Goal: Task Accomplishment & Management: Manage account settings

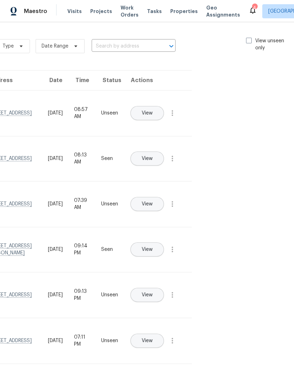
scroll to position [0, 79]
click at [248, 38] on span at bounding box center [249, 41] width 6 height 6
click at [248, 37] on input "View unseen only" at bounding box center [248, 39] width 5 height 5
checkbox input "true"
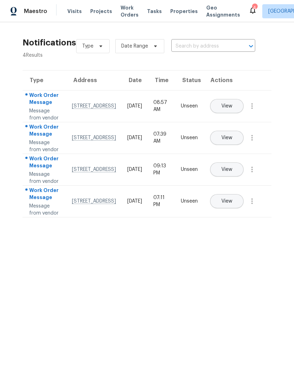
scroll to position [0, 0]
click at [232, 141] on span "View" at bounding box center [226, 137] width 11 height 5
click at [254, 142] on icon "button" at bounding box center [252, 138] width 8 height 8
click at [235, 164] on div "Mark Seen" at bounding box center [211, 167] width 55 height 7
click at [255, 173] on icon "button" at bounding box center [252, 169] width 8 height 8
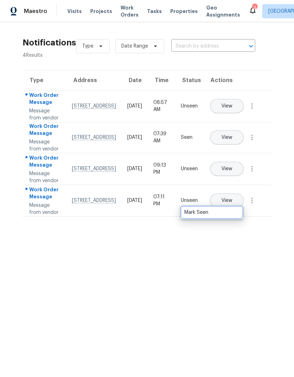
click at [234, 210] on div "Mark Seen" at bounding box center [211, 212] width 55 height 7
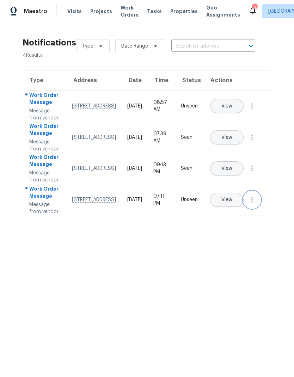
click at [253, 204] on icon "button" at bounding box center [252, 200] width 8 height 8
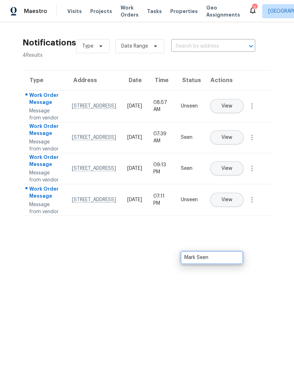
click at [237, 259] on div "Mark Seen" at bounding box center [211, 257] width 55 height 7
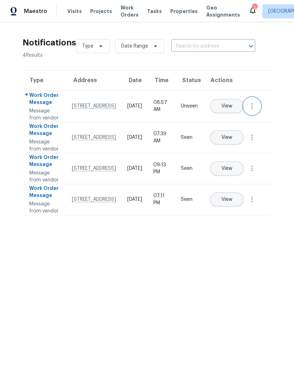
click at [256, 110] on icon "button" at bounding box center [252, 106] width 8 height 8
click at [233, 123] on div "Mark Seen" at bounding box center [211, 121] width 55 height 7
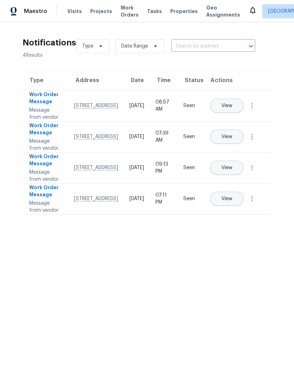
click at [74, 11] on span "Visits" at bounding box center [74, 11] width 14 height 7
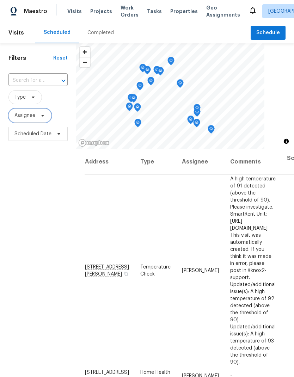
click at [24, 120] on span "Assignee" at bounding box center [29, 116] width 43 height 14
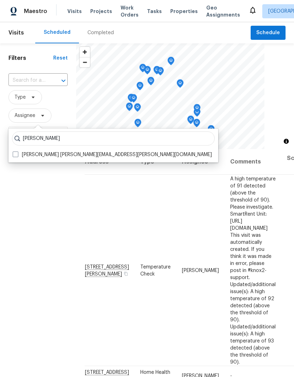
type input "[PERSON_NAME]"
click at [19, 155] on label "[PERSON_NAME] [PERSON_NAME][EMAIL_ADDRESS][PERSON_NAME][DOMAIN_NAME]" at bounding box center [112, 154] width 199 height 7
click at [17, 155] on input "[PERSON_NAME] [PERSON_NAME][EMAIL_ADDRESS][PERSON_NAME][DOMAIN_NAME]" at bounding box center [15, 153] width 5 height 5
checkbox input "true"
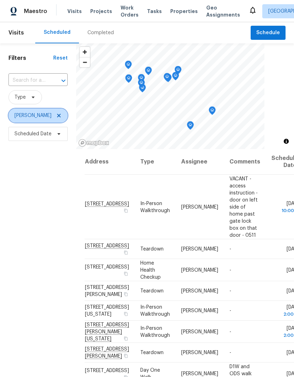
click at [56, 114] on icon at bounding box center [59, 116] width 6 height 6
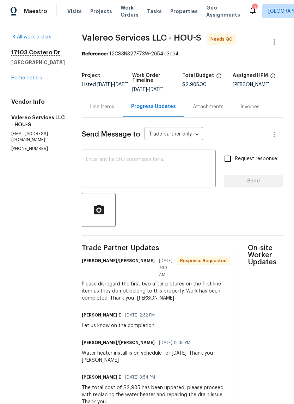
click at [103, 109] on div "Line Items" at bounding box center [102, 106] width 24 height 7
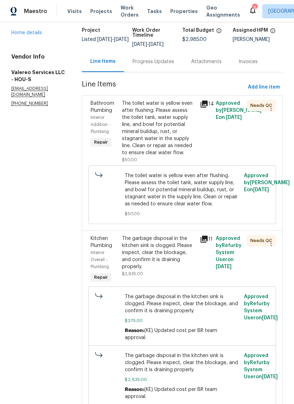
click at [206, 238] on icon at bounding box center [204, 239] width 7 height 7
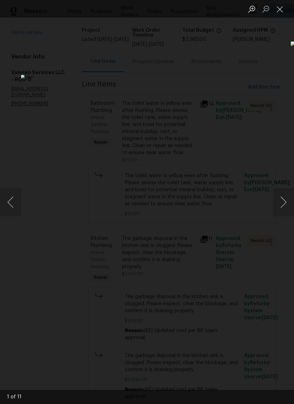
click at [290, 205] on button "Next image" at bounding box center [283, 202] width 21 height 28
click at [280, 207] on button "Next image" at bounding box center [283, 202] width 21 height 28
click at [276, 212] on button "Next image" at bounding box center [283, 202] width 21 height 28
click at [276, 213] on button "Next image" at bounding box center [283, 202] width 21 height 28
click at [277, 217] on div "Lightbox" at bounding box center [147, 202] width 294 height 404
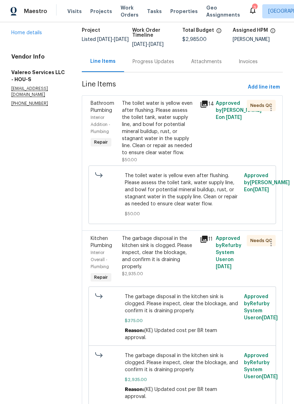
click at [166, 249] on div "The garbage disposal in the kitchen sink is clogged. Please inspect, clear the …" at bounding box center [159, 252] width 74 height 35
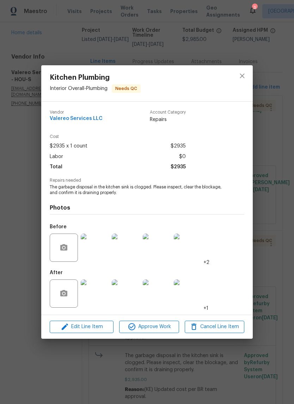
click at [191, 292] on img at bounding box center [188, 293] width 28 height 28
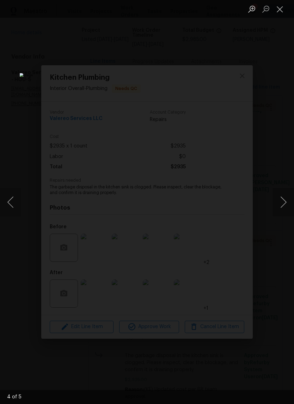
click at [280, 200] on button "Next image" at bounding box center [283, 202] width 21 height 28
click at [284, 206] on button "Next image" at bounding box center [283, 202] width 21 height 28
click at [286, 205] on button "Next image" at bounding box center [283, 202] width 21 height 28
click at [285, 209] on button "Next image" at bounding box center [283, 202] width 21 height 28
click at [283, 207] on button "Next image" at bounding box center [283, 202] width 21 height 28
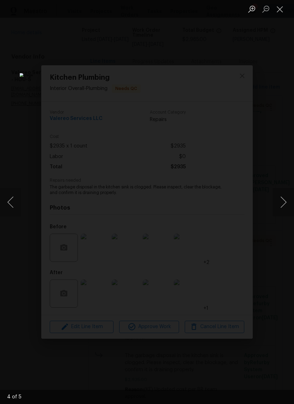
click at [283, 209] on button "Next image" at bounding box center [283, 202] width 21 height 28
click at [281, 211] on button "Next image" at bounding box center [283, 202] width 21 height 28
click at [277, 156] on div "Lightbox" at bounding box center [147, 202] width 294 height 404
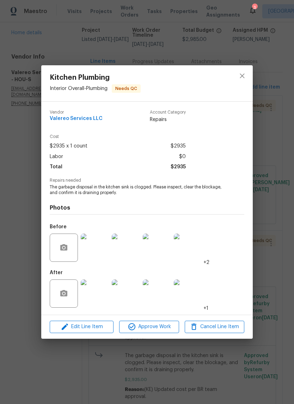
click at [276, 85] on div "Kitchen Plumbing Interior Overall - Plumbing Needs QC Vendor Valereo Services L…" at bounding box center [147, 202] width 294 height 404
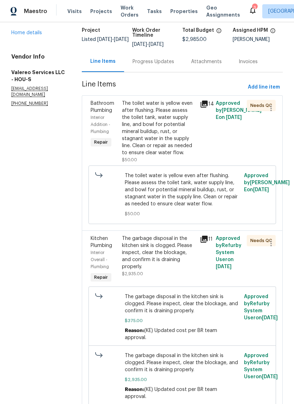
click at [175, 124] on div "The toilet water is yellow even after flushing. Please assess the toilet tank, …" at bounding box center [159, 128] width 74 height 56
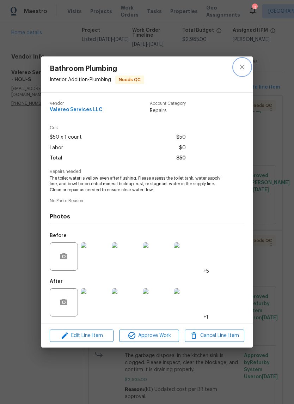
click at [243, 65] on icon "close" at bounding box center [242, 67] width 8 height 8
